Goal: Transaction & Acquisition: Purchase product/service

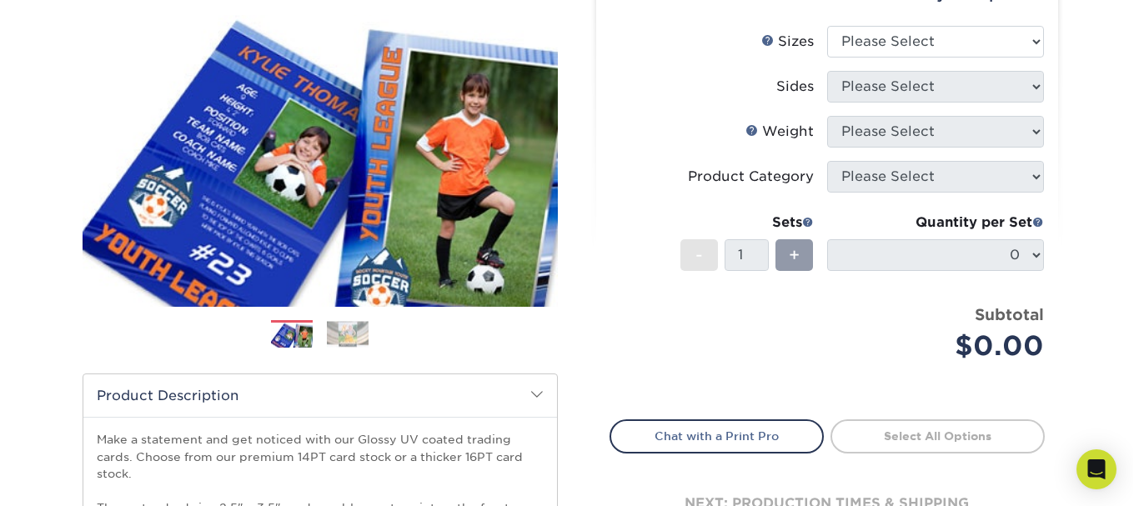
scroll to position [174, 0]
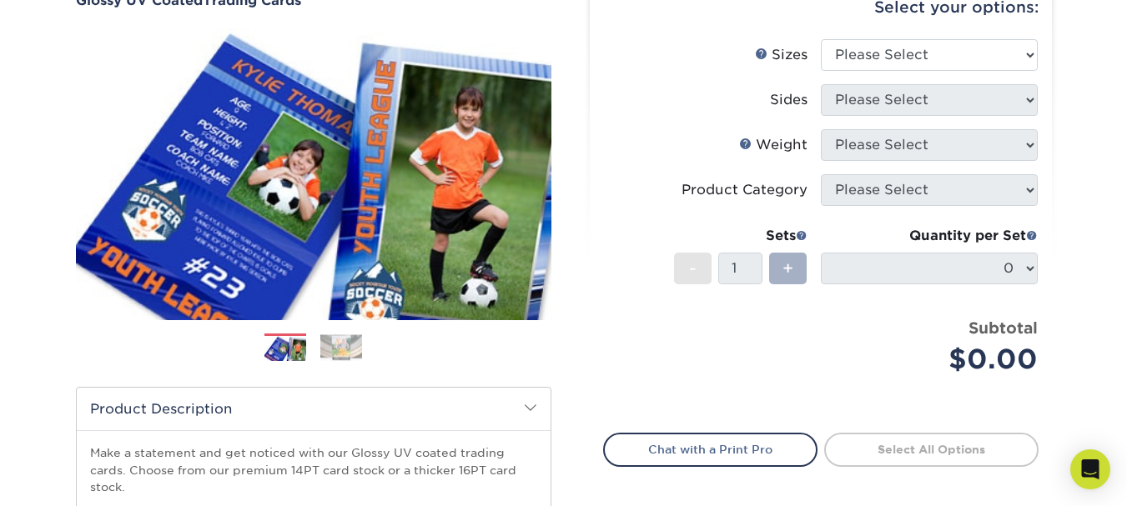
click at [786, 271] on span "+" at bounding box center [787, 268] width 11 height 25
click at [972, 43] on select "Please Select 2.5" x 3.5"" at bounding box center [929, 55] width 217 height 32
select select "2.50x3.50"
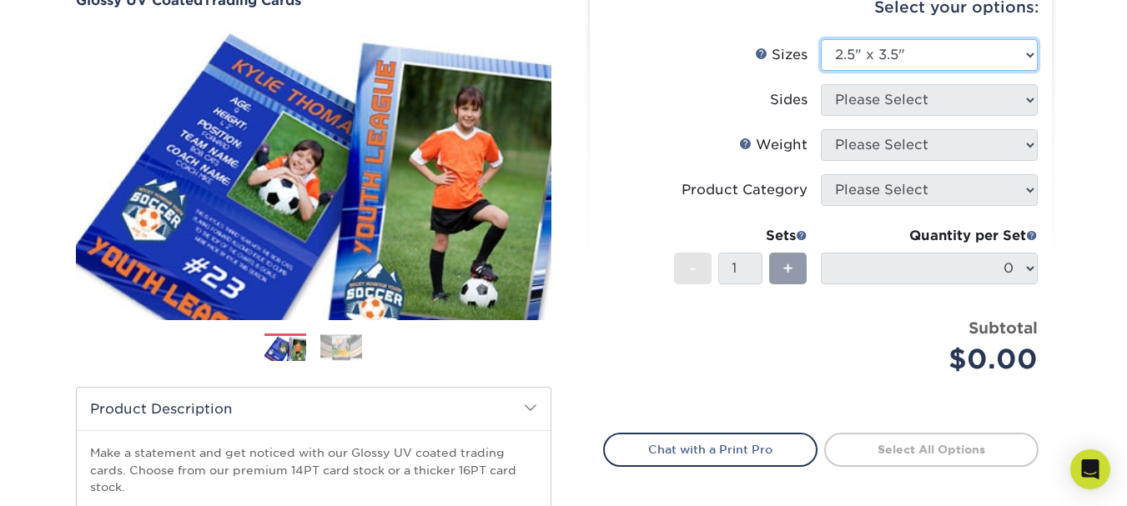
click at [821, 39] on select "Please Select 2.5" x 3.5"" at bounding box center [929, 55] width 217 height 32
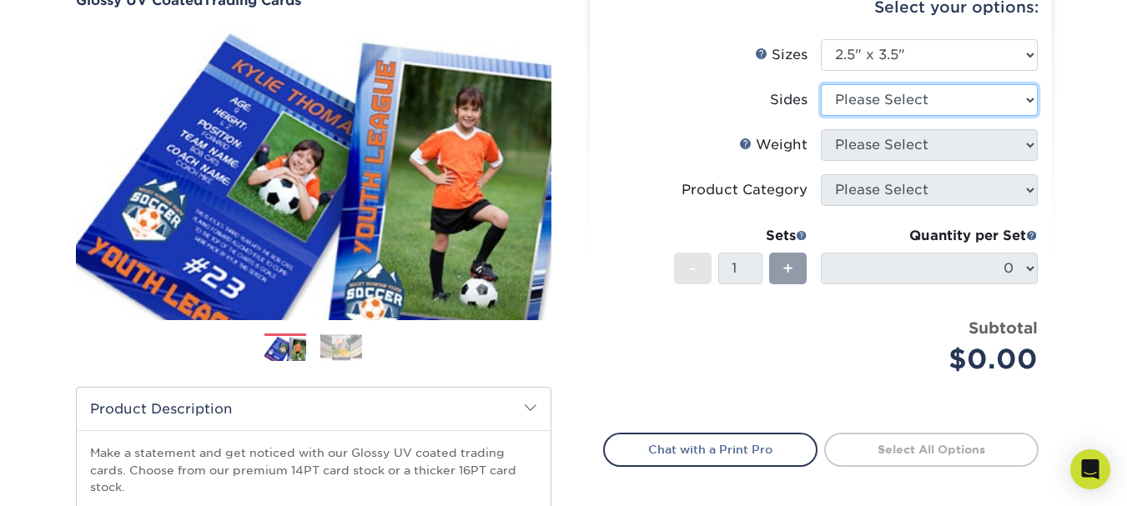
click at [947, 103] on select "Please Select Print Both Sides Print Front Only" at bounding box center [929, 100] width 217 height 32
select select "13abbda7-1d64-4f25-8bb2-c179b224825d"
click at [821, 84] on select "Please Select Print Both Sides Print Front Only" at bounding box center [929, 100] width 217 height 32
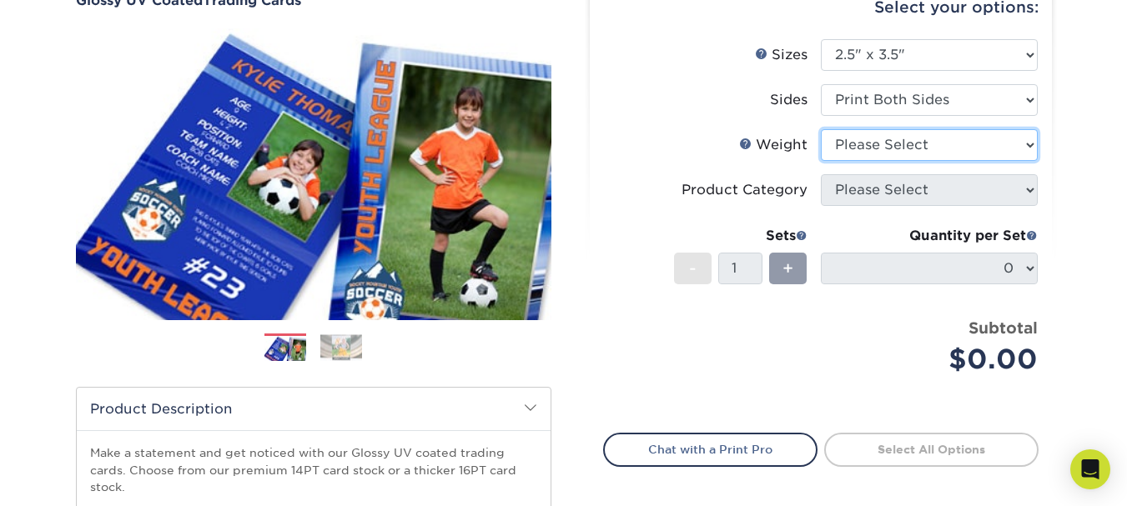
click at [944, 148] on select "Please Select 16PT 14PT 18PT C1S" at bounding box center [929, 145] width 217 height 32
select select "16PT"
click at [821, 129] on select "Please Select 16PT 14PT 18PT C1S" at bounding box center [929, 145] width 217 height 32
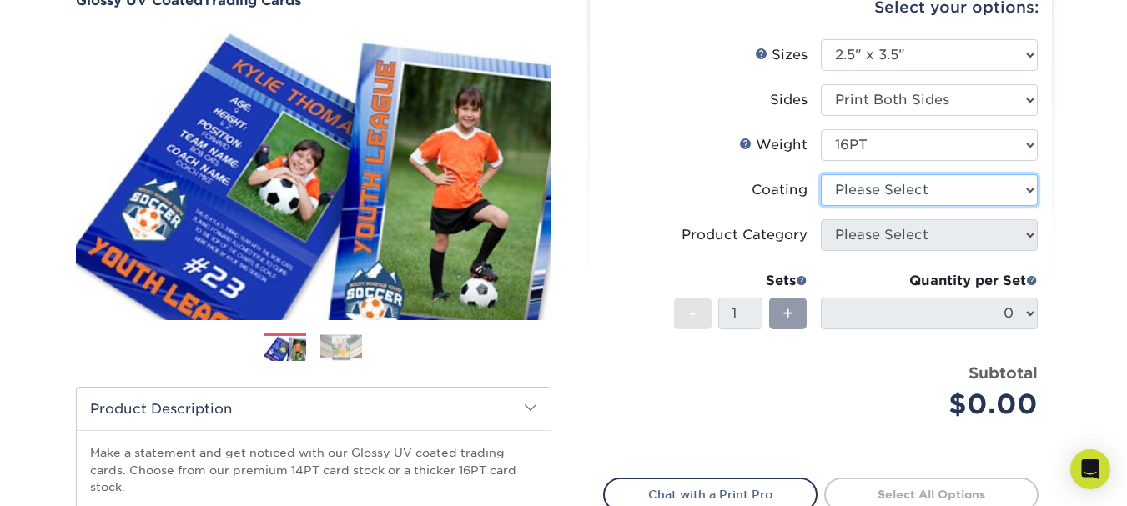
click at [928, 193] on select at bounding box center [929, 190] width 217 height 32
click at [821, 174] on select at bounding box center [929, 190] width 217 height 32
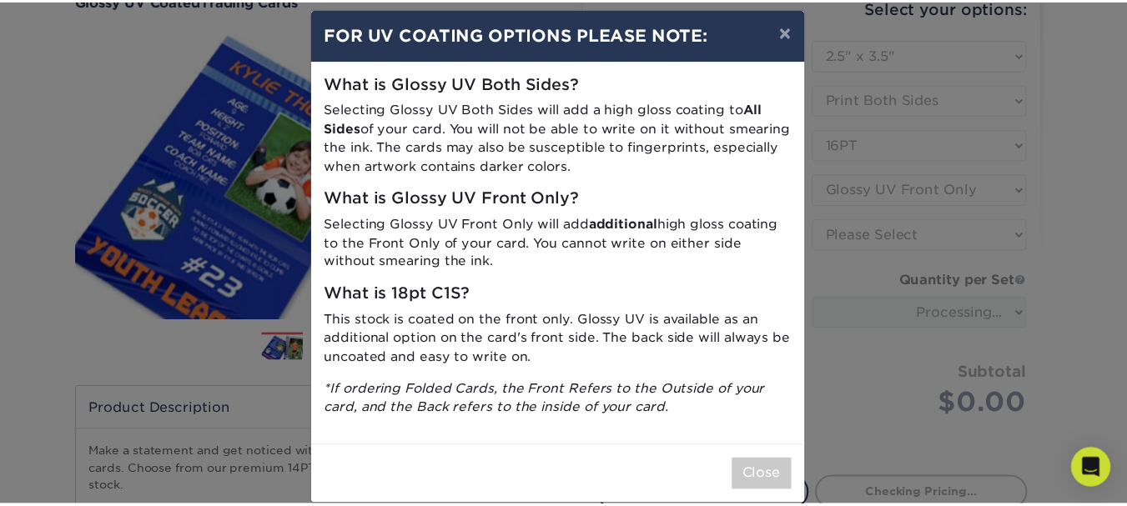
scroll to position [32, 0]
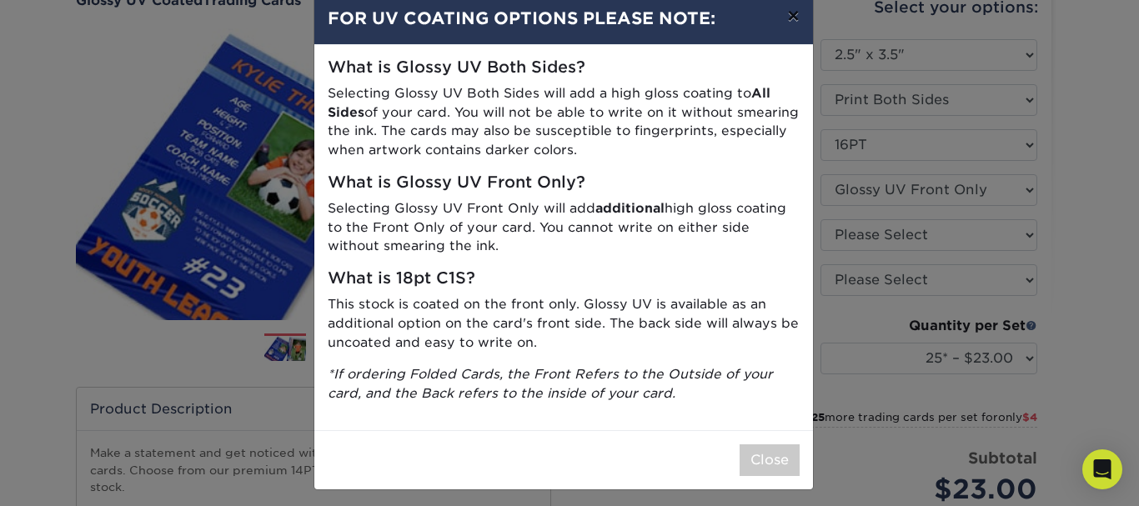
click at [782, 15] on button "×" at bounding box center [793, 15] width 38 height 47
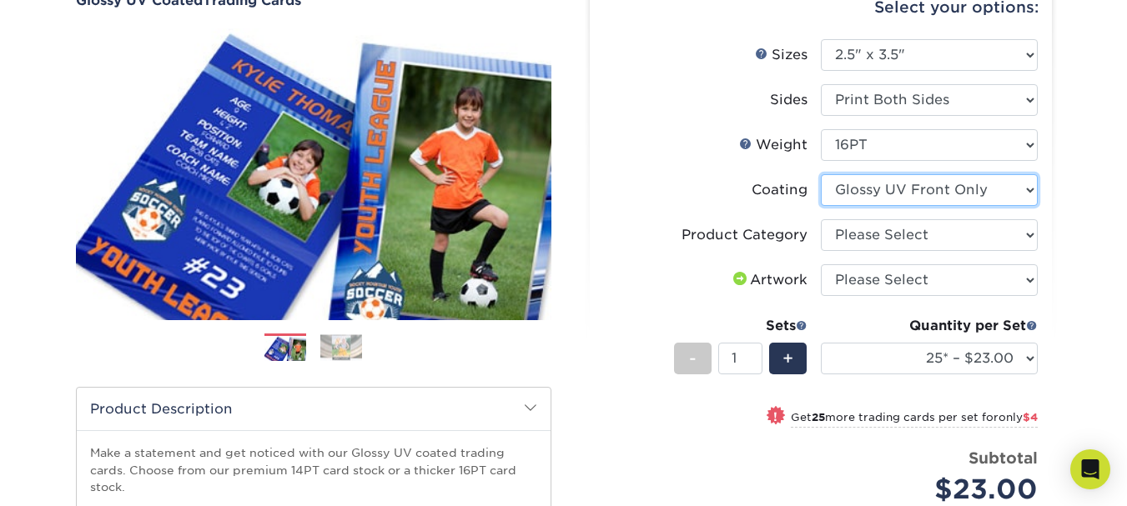
click at [896, 196] on select at bounding box center [929, 190] width 217 height 32
select select "-1"
click at [821, 174] on select at bounding box center [929, 190] width 217 height 32
select select
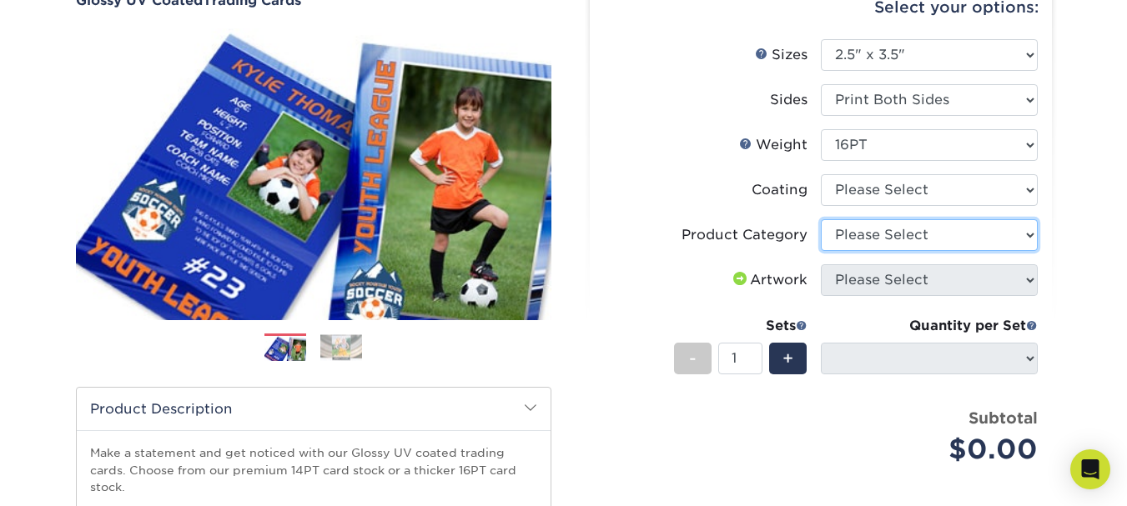
click at [895, 236] on select "Please Select Trading Cards" at bounding box center [929, 235] width 217 height 32
select select "c2f9bce9-36c2-409d-b101-c29d9d031e18"
click at [821, 219] on select "Please Select Trading Cards" at bounding box center [929, 235] width 217 height 32
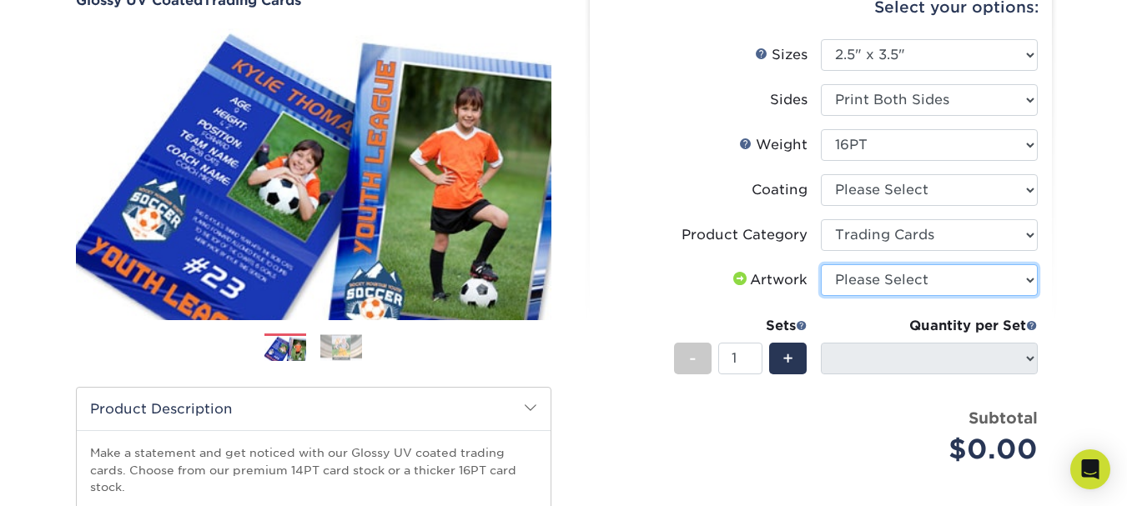
click at [908, 283] on select "Please Select I will upload files I need a design - $100" at bounding box center [929, 280] width 217 height 32
select select "upload"
click at [821, 264] on select "Please Select I will upload files I need a design - $100" at bounding box center [929, 280] width 217 height 32
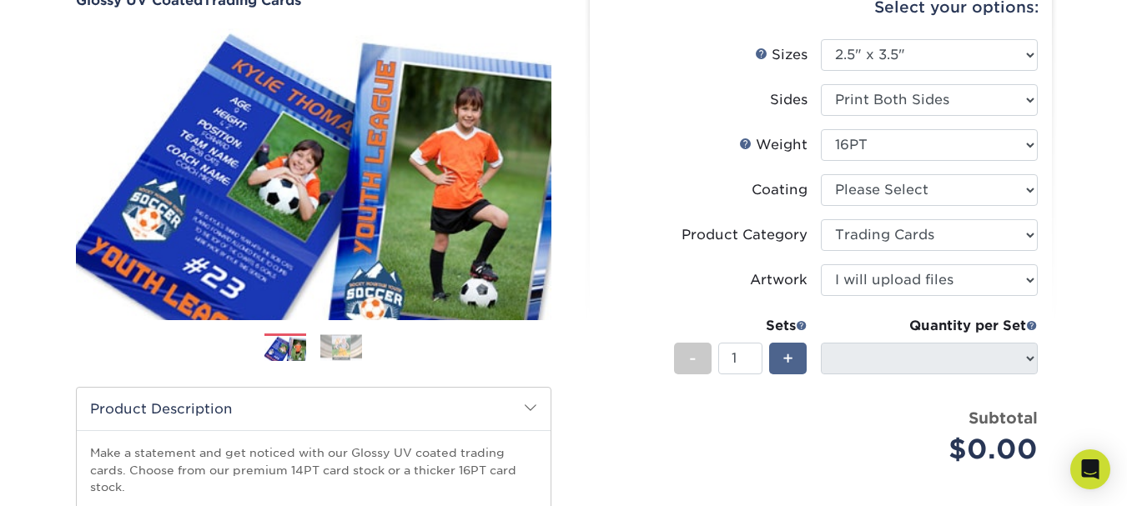
click at [791, 353] on span "+" at bounding box center [787, 358] width 11 height 25
click at [786, 361] on span "+" at bounding box center [787, 358] width 11 height 25
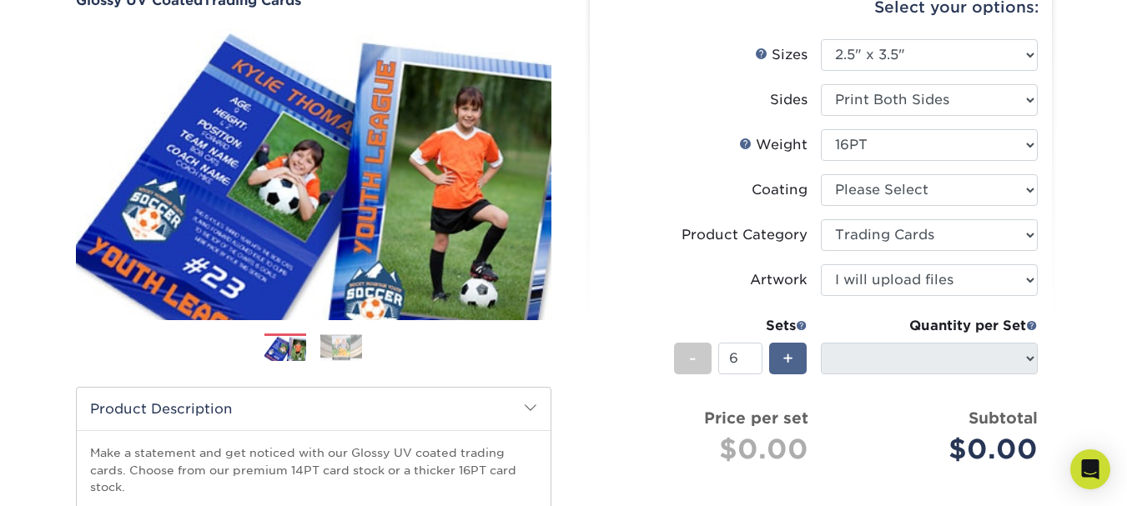
click at [786, 361] on span "+" at bounding box center [787, 358] width 11 height 25
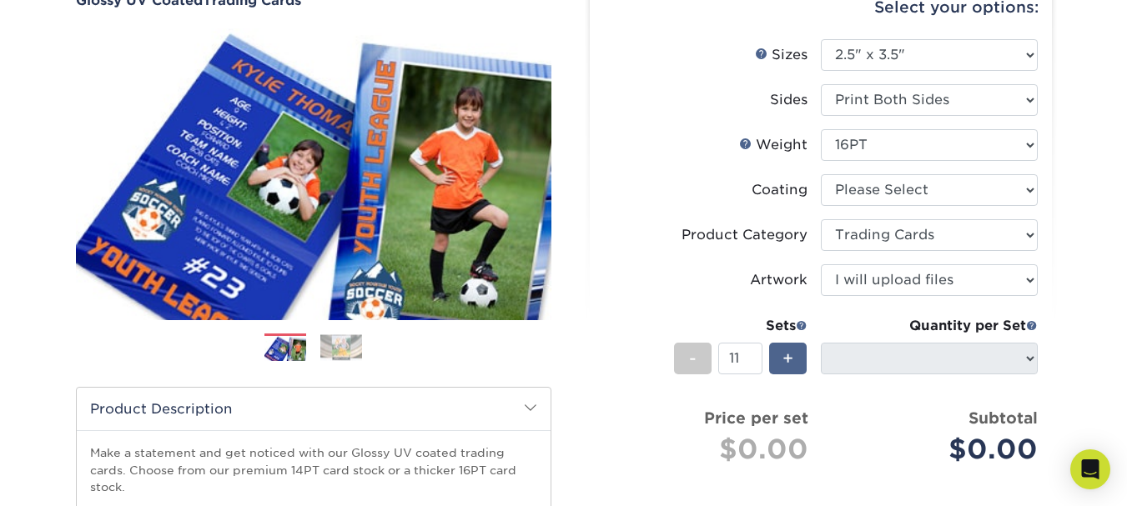
click at [786, 361] on span "+" at bounding box center [787, 358] width 11 height 25
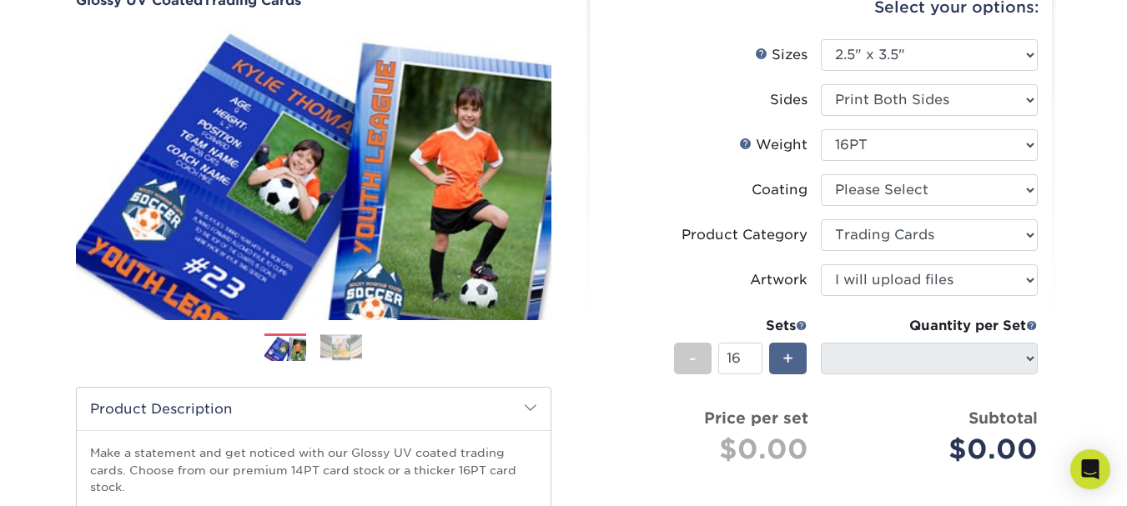
click at [786, 361] on span "+" at bounding box center [787, 358] width 11 height 25
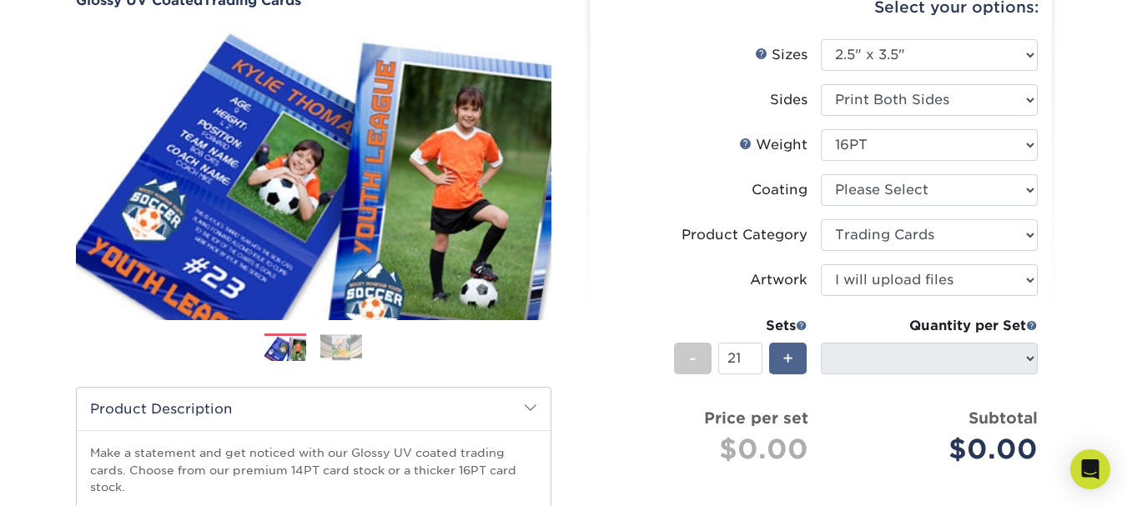
click at [786, 361] on span "+" at bounding box center [787, 358] width 11 height 25
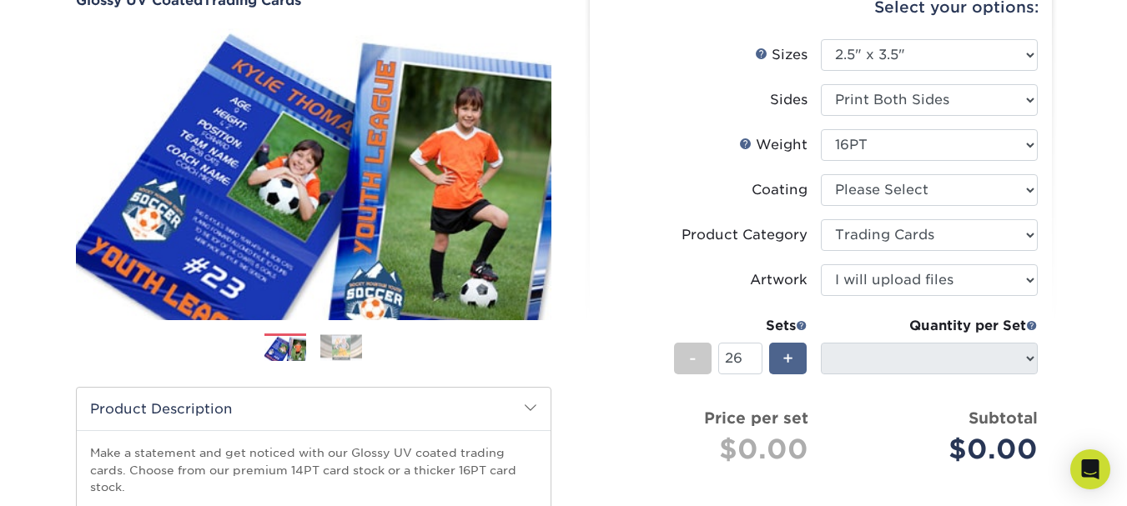
click at [786, 361] on span "+" at bounding box center [787, 358] width 11 height 25
type input "30"
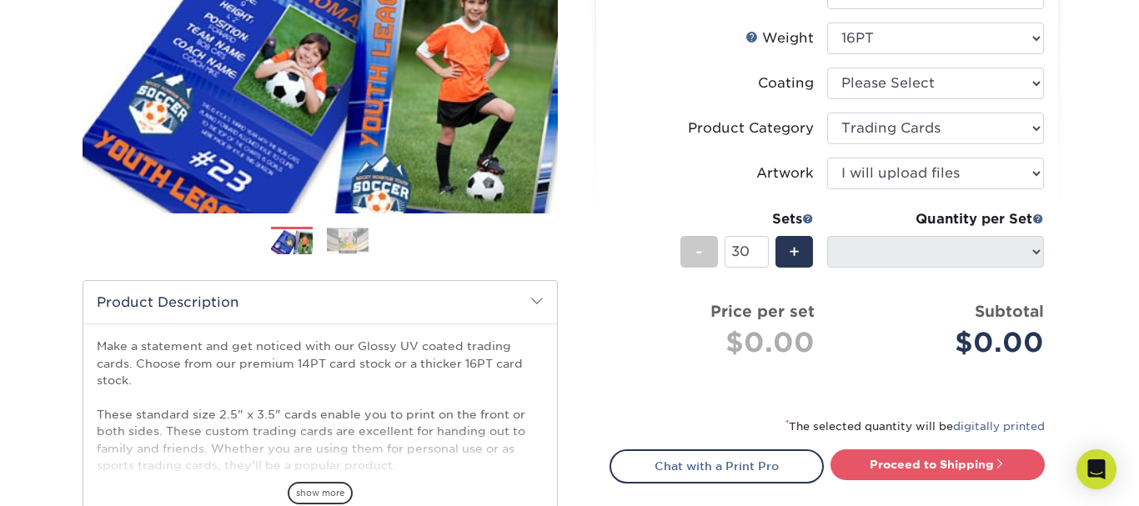
scroll to position [265, 0]
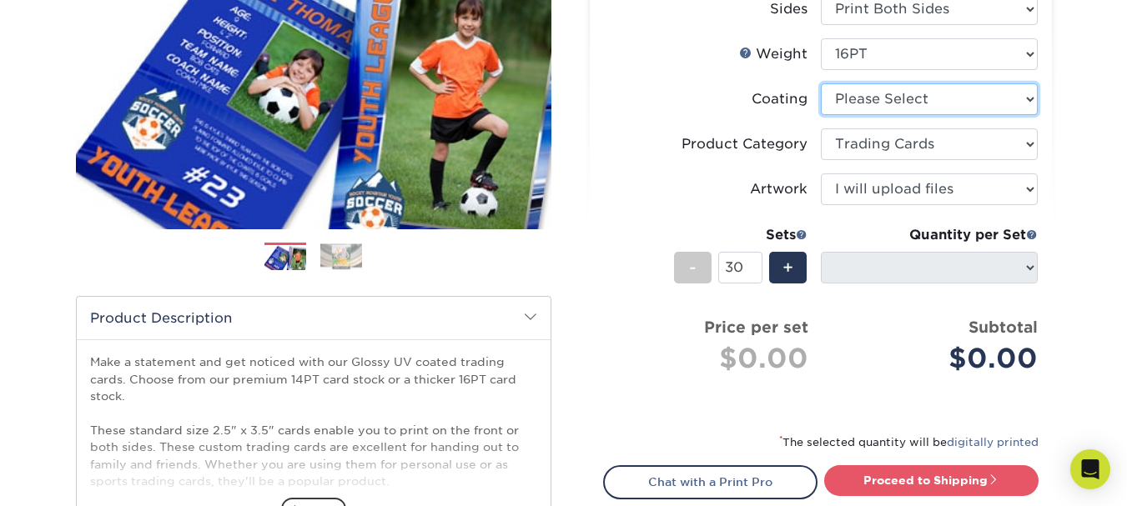
click at [944, 94] on select at bounding box center [929, 99] width 217 height 32
select select "1e8116af-acfc-44b1-83dc-8181aa338834"
click at [821, 83] on select at bounding box center [929, 99] width 217 height 32
select select "-1"
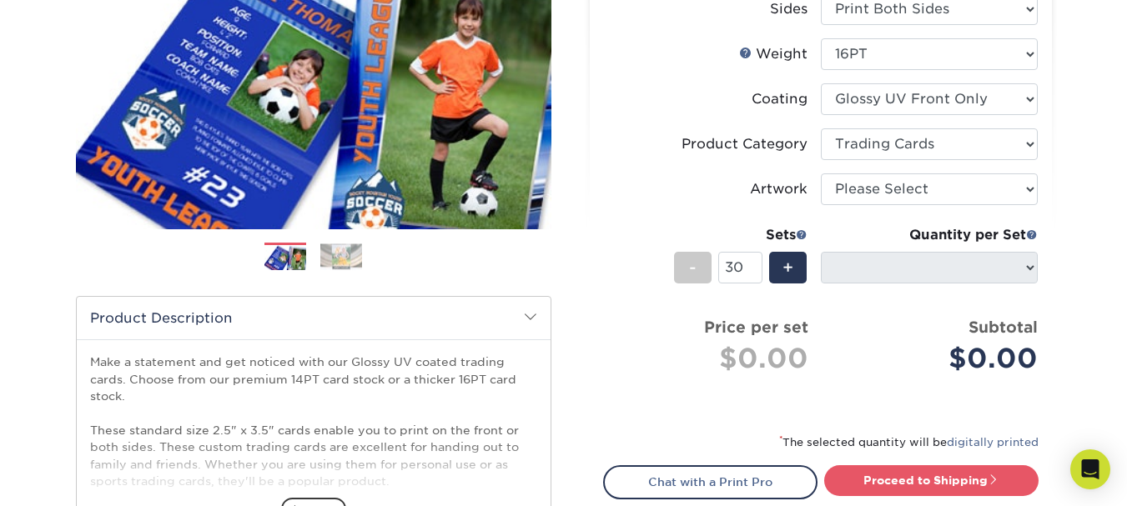
select select "-1"
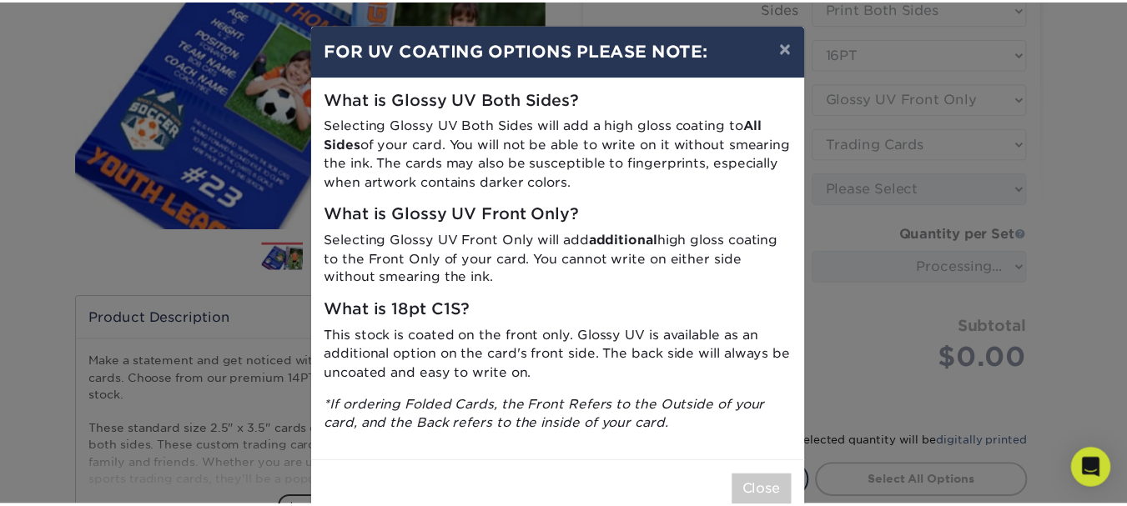
scroll to position [39, 0]
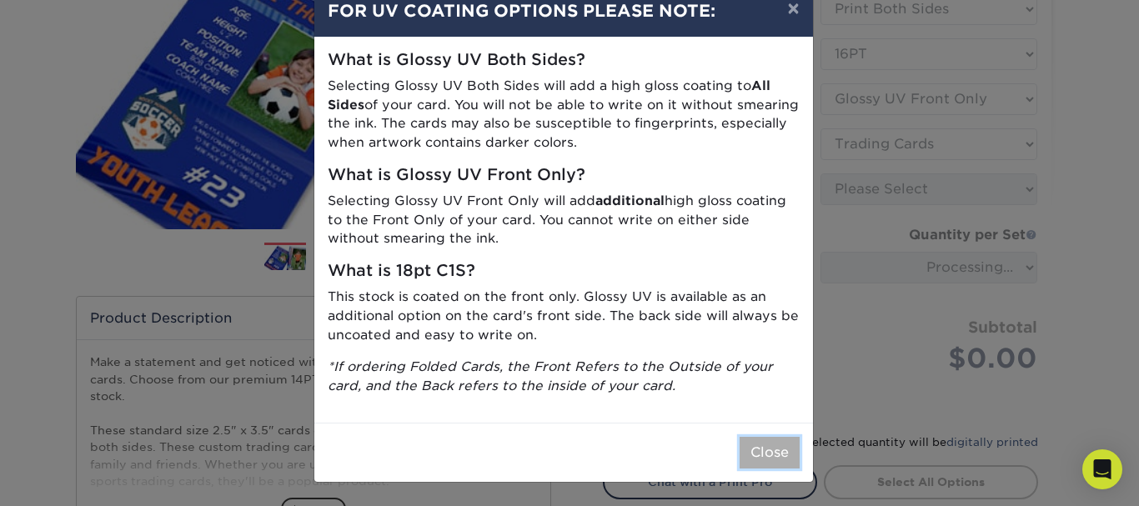
click at [747, 458] on button "Close" at bounding box center [770, 453] width 60 height 32
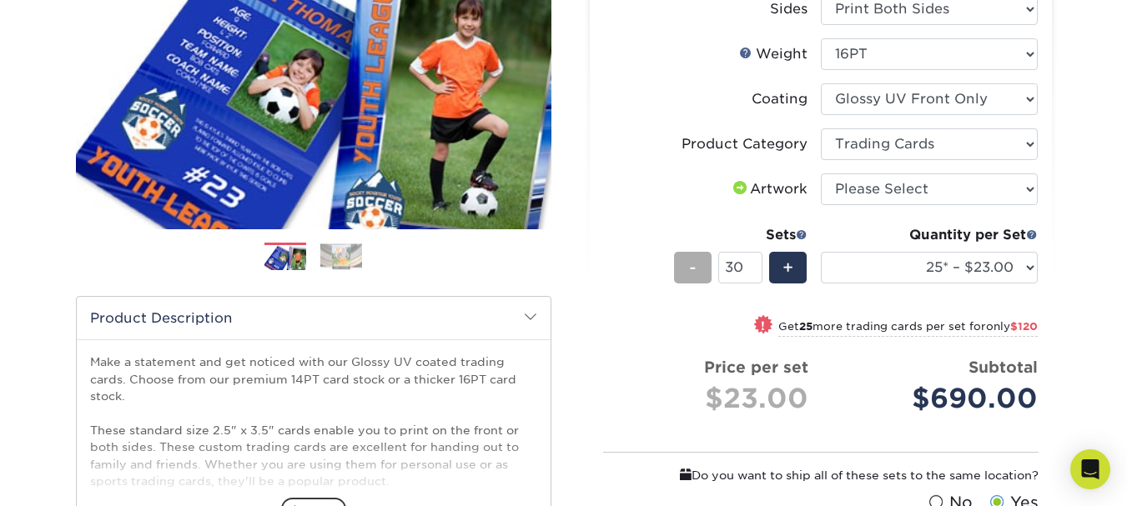
click at [694, 274] on span "-" at bounding box center [693, 267] width 8 height 25
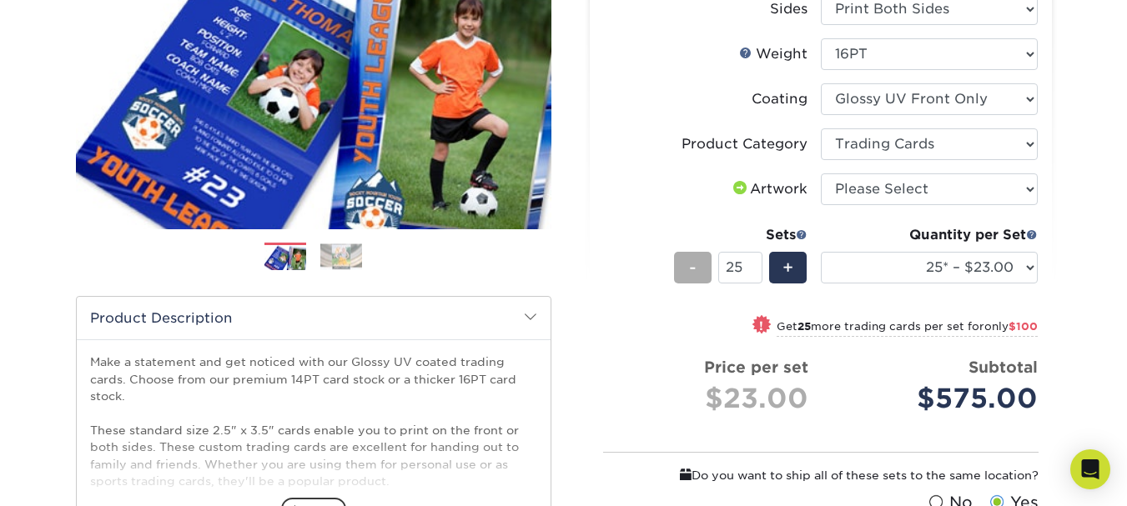
click at [694, 274] on span "-" at bounding box center [693, 267] width 8 height 25
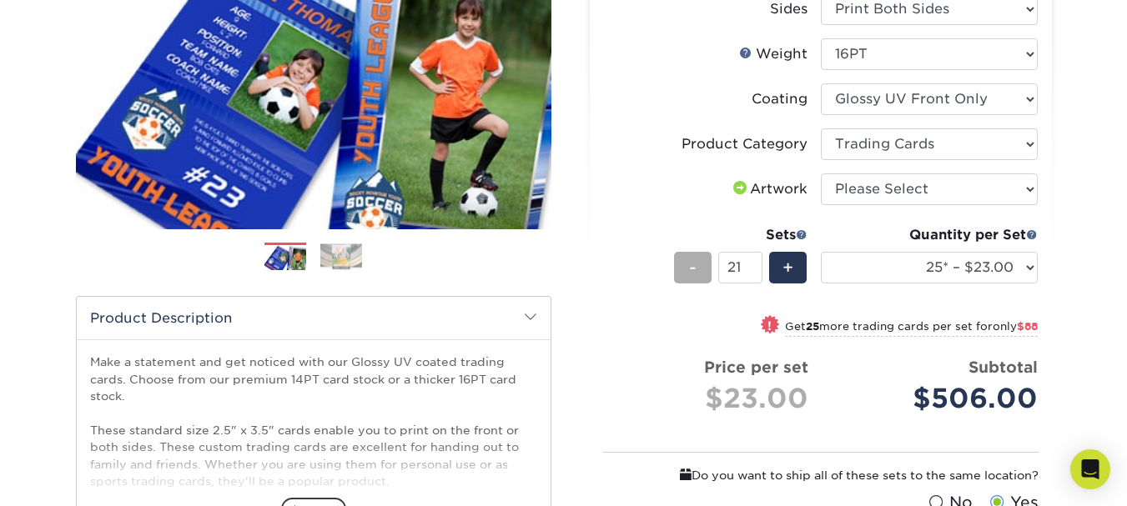
type input "20"
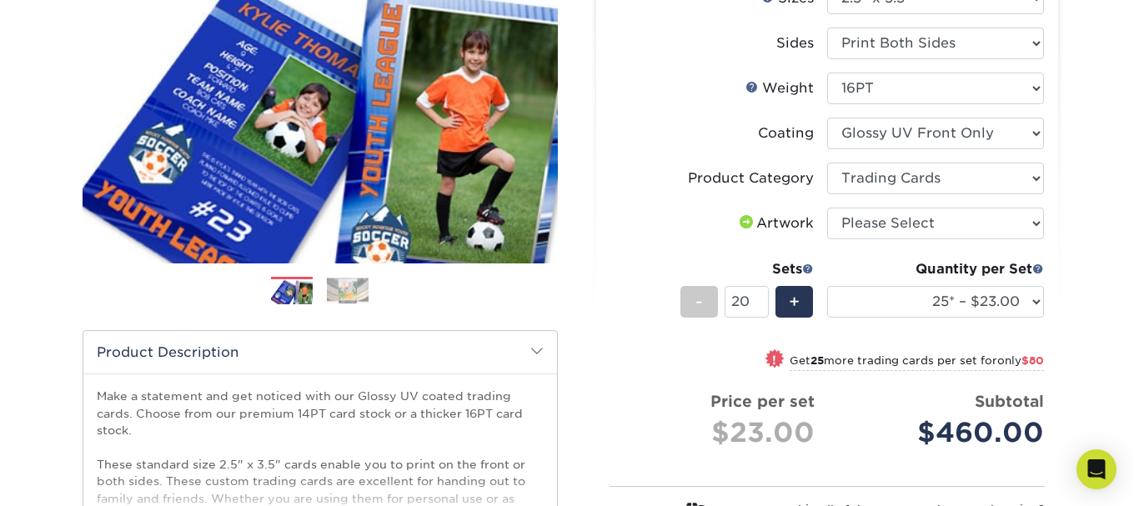
scroll to position [253, 0]
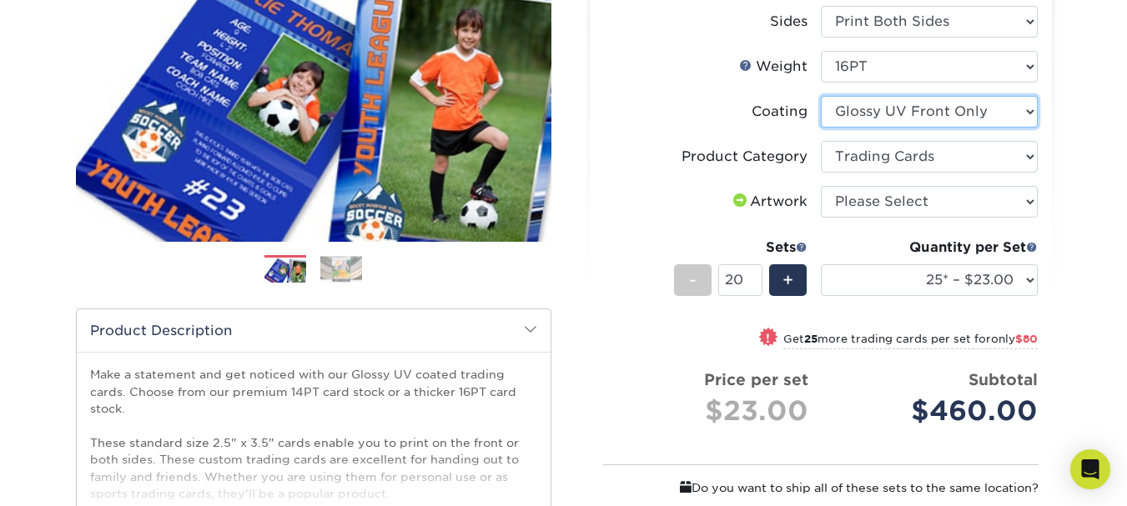
click at [965, 114] on select at bounding box center [929, 112] width 217 height 32
select select "ae367451-b2b8-45df-a344-0f05b6a12993"
click at [821, 96] on select at bounding box center [929, 112] width 217 height 32
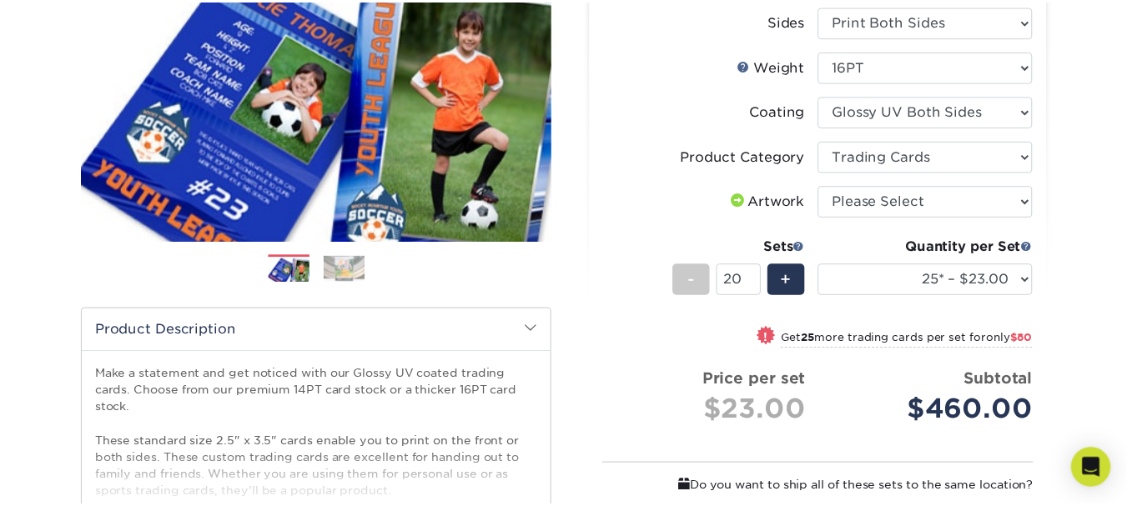
scroll to position [0, 0]
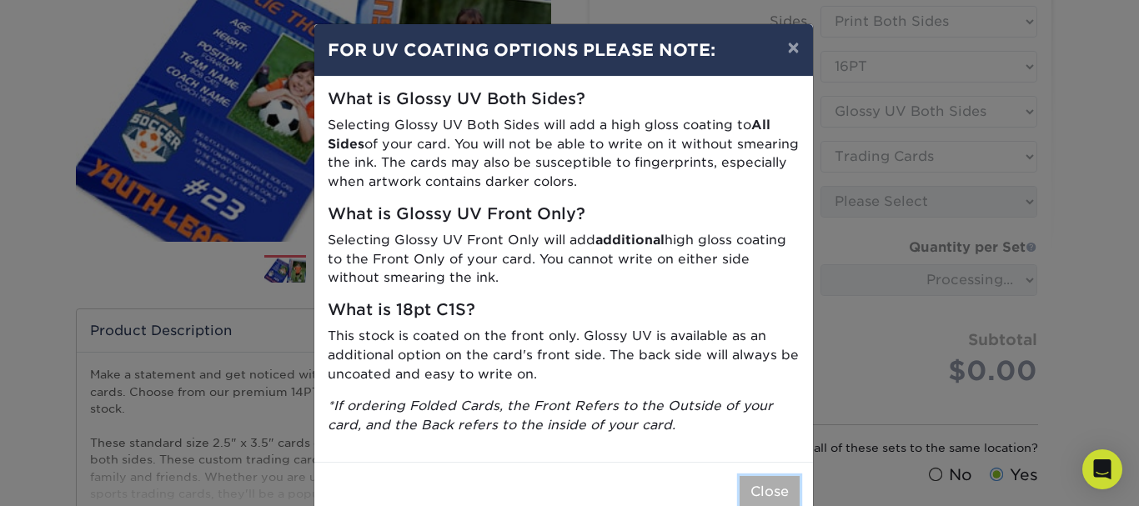
click at [760, 487] on button "Close" at bounding box center [770, 492] width 60 height 32
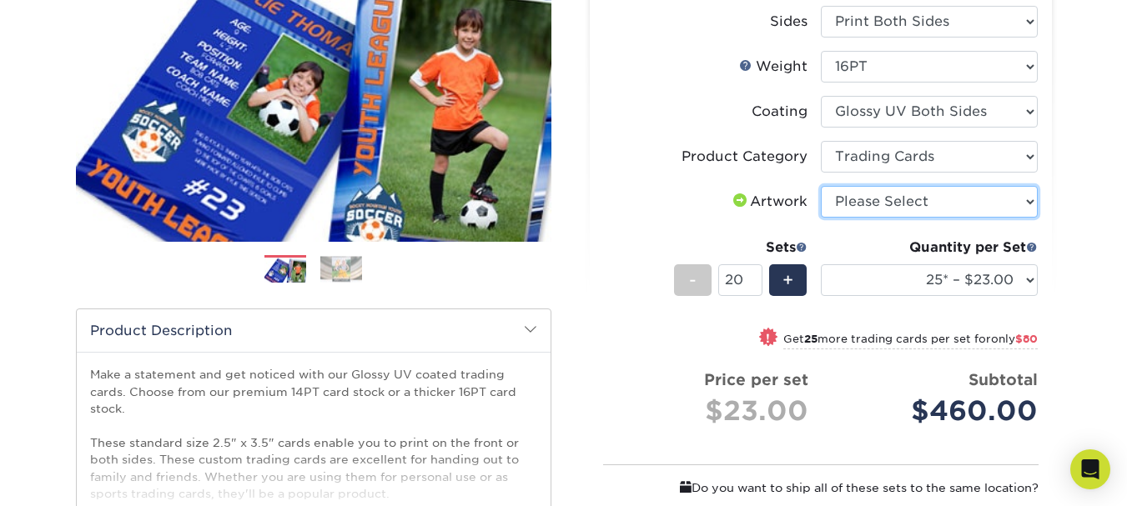
click at [871, 206] on select "Please Select I will upload files I need a design - $100" at bounding box center [929, 202] width 217 height 32
select select "upload"
click at [821, 186] on select "Please Select I will upload files I need a design - $100" at bounding box center [929, 202] width 217 height 32
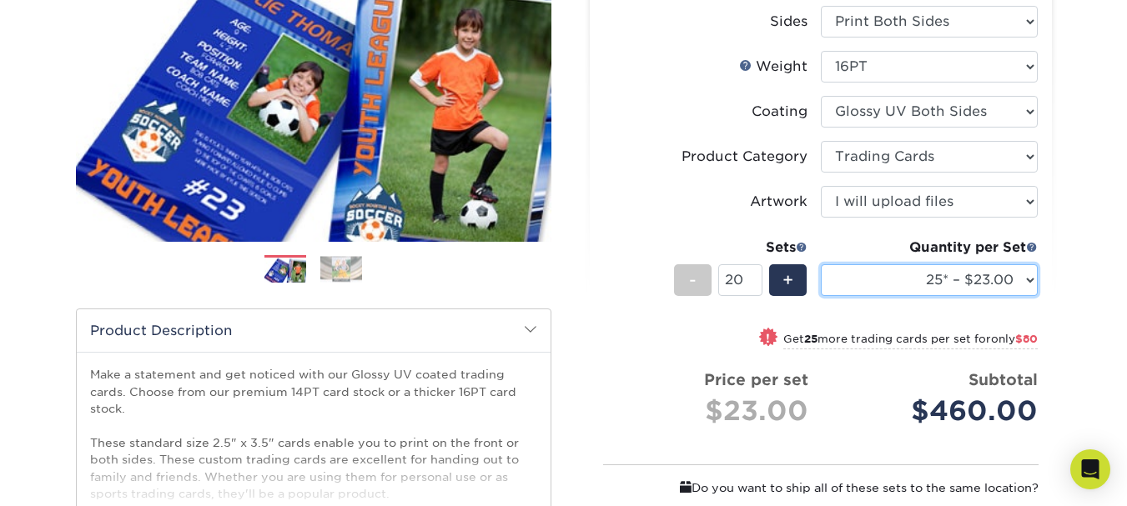
click at [983, 276] on select "25* – $23.00 50* – $27.00 75* – $33.00 100* – $37.00 250* – $47.00 500 – $58.00…" at bounding box center [929, 280] width 217 height 32
select select "250* – $47.00"
click at [821, 264] on select "25* – $23.00 50* – $27.00 75* – $33.00 100* – $37.00 250* – $47.00 500 – $58.00…" at bounding box center [929, 280] width 217 height 32
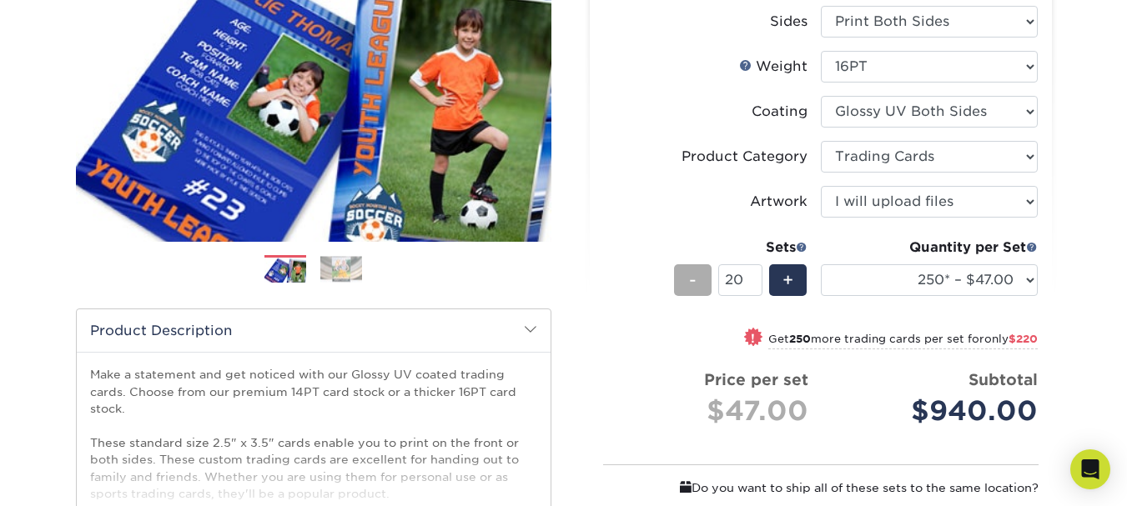
click at [689, 281] on span "-" at bounding box center [693, 280] width 8 height 25
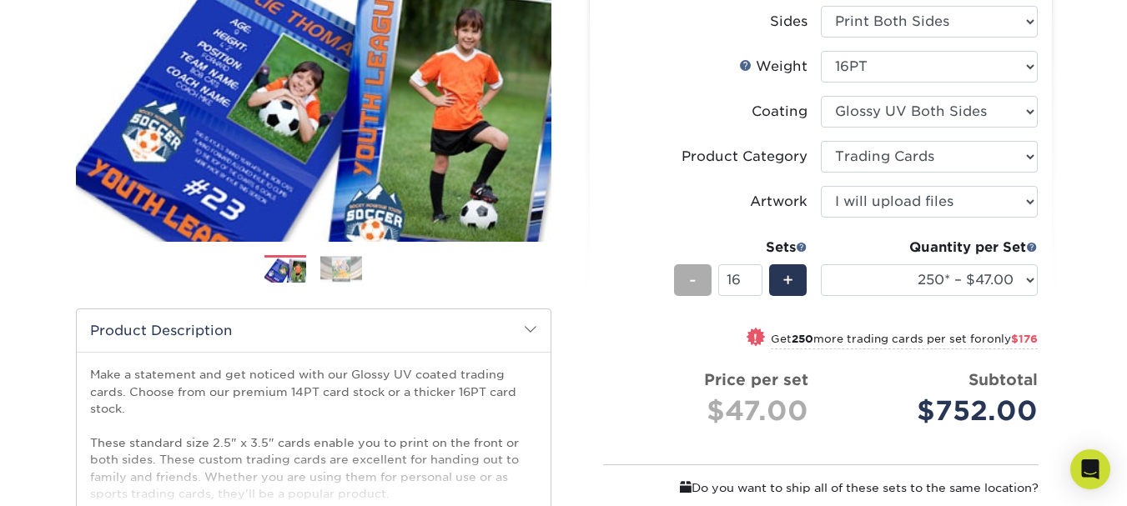
type input "15"
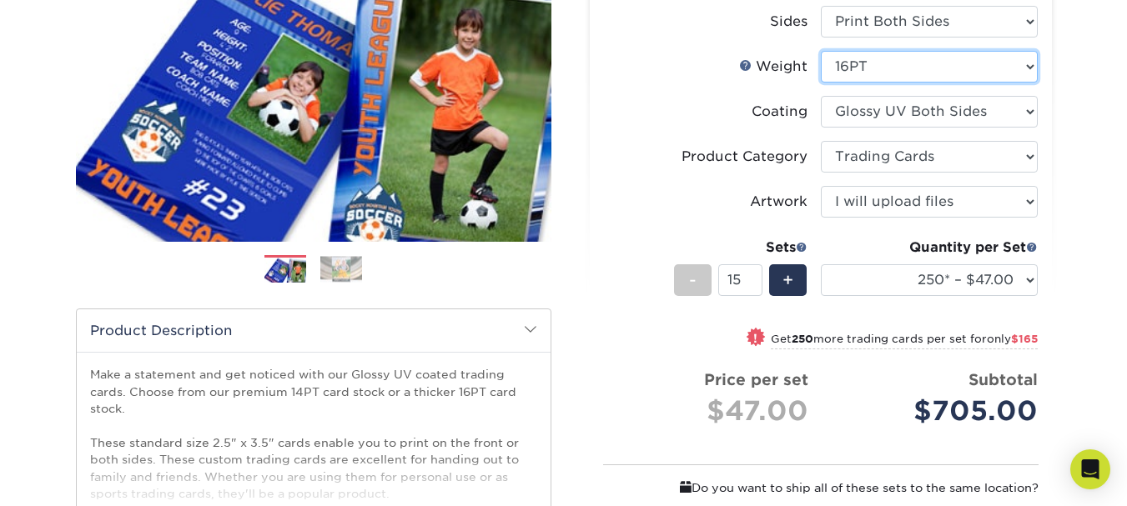
click at [1023, 72] on select "Please Select 16PT 14PT 18PT C1S" at bounding box center [929, 67] width 217 height 32
select select "18PTC1S"
click at [821, 51] on select "Please Select 16PT 14PT 18PT C1S" at bounding box center [929, 67] width 217 height 32
select select "-1"
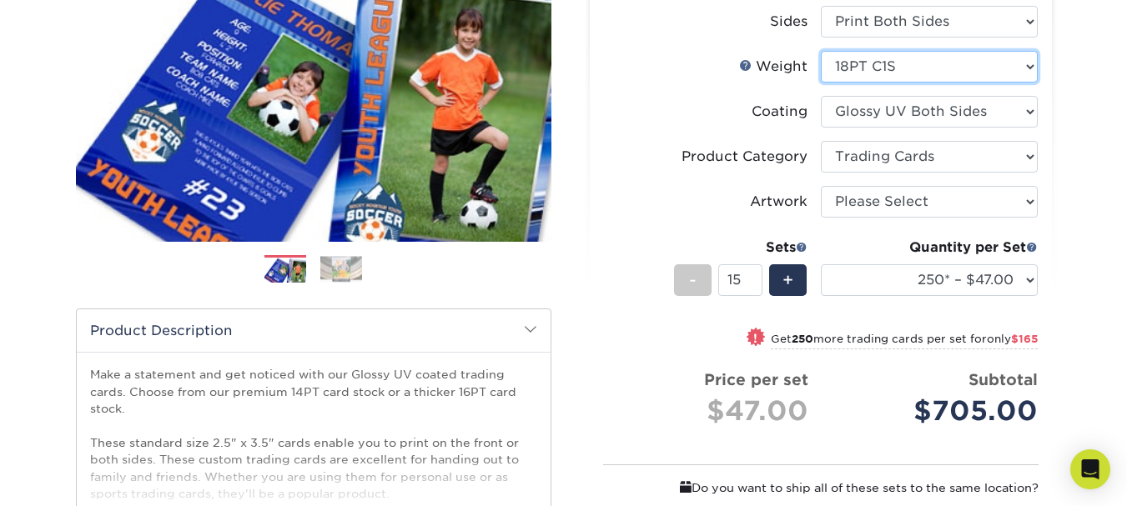
select select "-1"
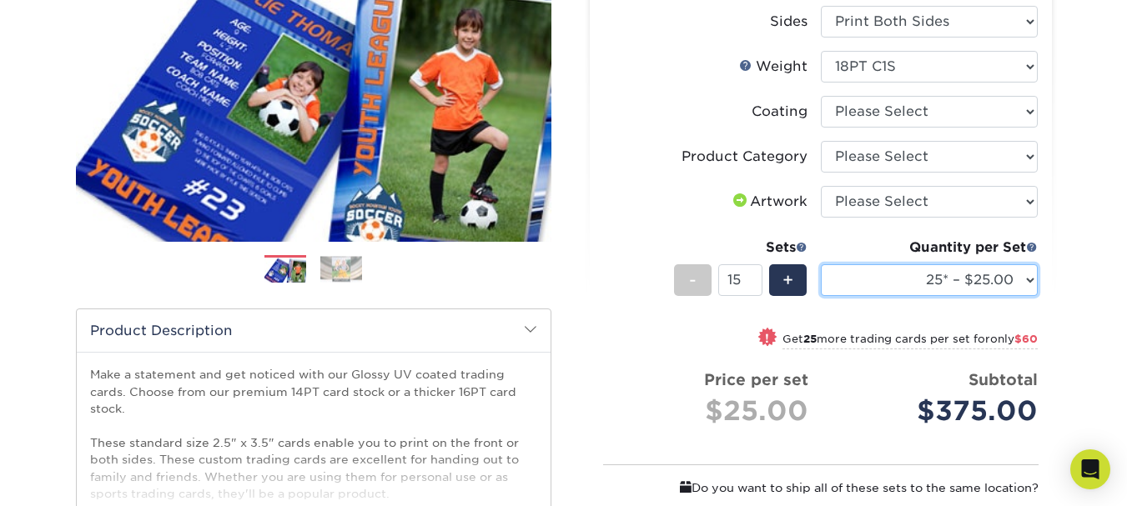
click at [919, 278] on select "25* – $25.00 50* – $29.00 75* – $37.00 100* – $41.00 250* – $48.00 500 – $58.00…" at bounding box center [929, 280] width 217 height 32
select select "250* – $48.00"
click at [821, 264] on select "25* – $25.00 50* – $29.00 75* – $37.00 100* – $41.00 250* – $48.00 500 – $58.00…" at bounding box center [929, 280] width 217 height 32
